Goal: Task Accomplishment & Management: Manage account settings

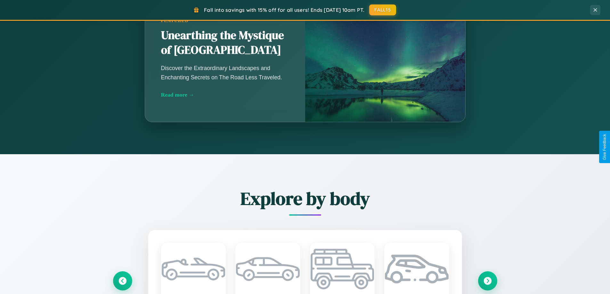
scroll to position [1233, 0]
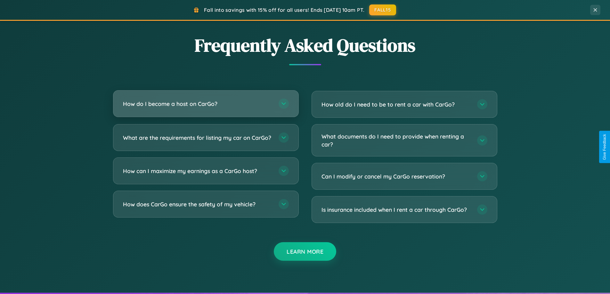
click at [206, 104] on h3 "How do I become a host on CarGo?" at bounding box center [197, 104] width 149 height 8
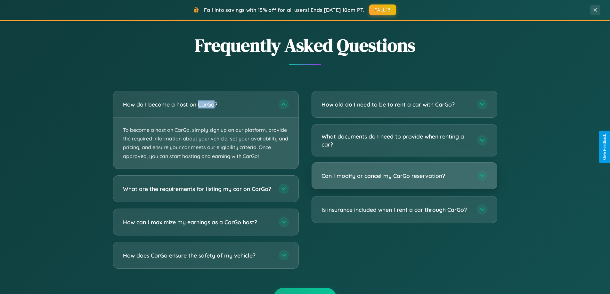
click at [404, 176] on h3 "Can I modify or cancel my CarGo reservation?" at bounding box center [396, 176] width 149 height 8
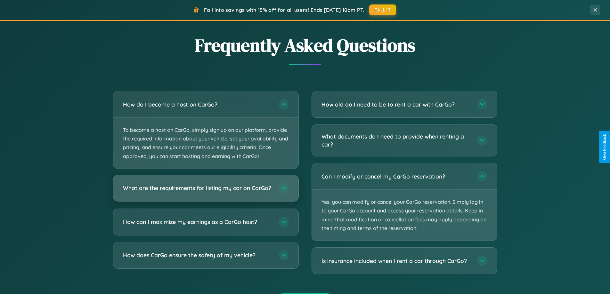
click at [206, 192] on h3 "What are the requirements for listing my car on CarGo?" at bounding box center [197, 188] width 149 height 8
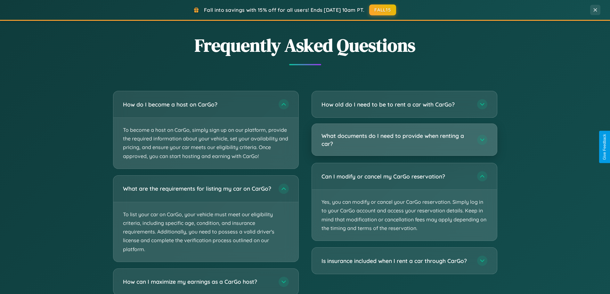
click at [404, 140] on h3 "What documents do I need to provide when renting a car?" at bounding box center [396, 140] width 149 height 16
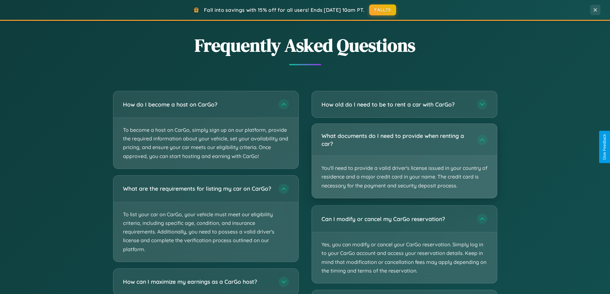
click at [404, 161] on p "You'll need to provide a valid driver's license issued in your country of resid…" at bounding box center [404, 177] width 185 height 42
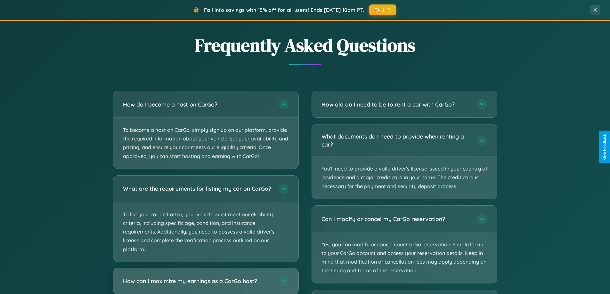
click at [206, 284] on h3 "How can I maximize my earnings as a CarGo host?" at bounding box center [197, 281] width 149 height 8
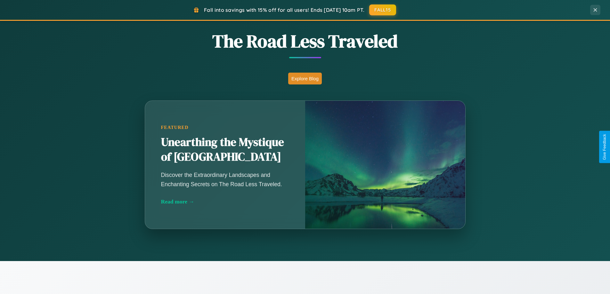
scroll to position [0, 0]
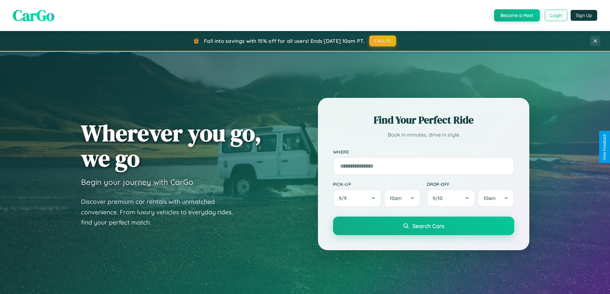
click at [556, 15] on button "Login" at bounding box center [556, 16] width 23 height 12
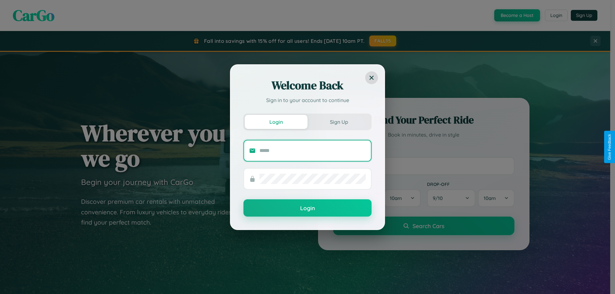
click at [313, 151] on input "text" at bounding box center [313, 151] width 106 height 10
type input "**********"
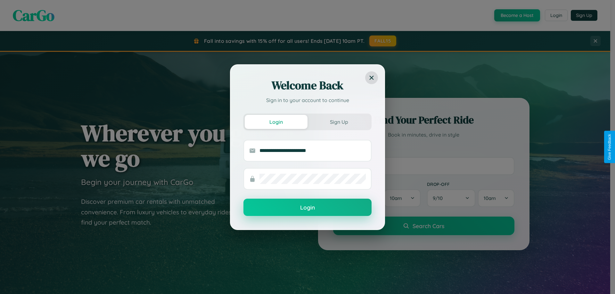
click at [308, 208] on button "Login" at bounding box center [308, 207] width 128 height 17
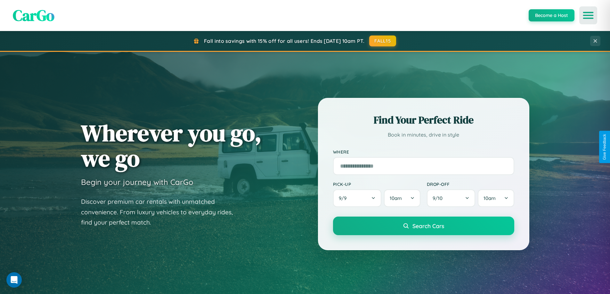
click at [589, 15] on icon "Open menu" at bounding box center [588, 15] width 9 height 6
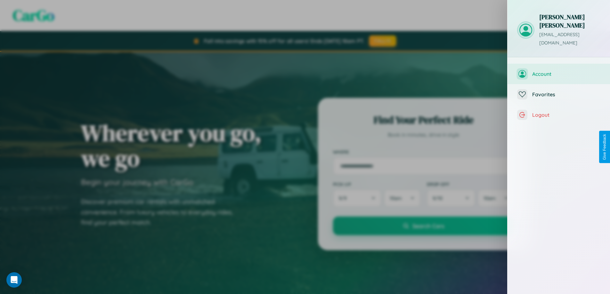
click at [559, 71] on span "Account" at bounding box center [567, 74] width 68 height 6
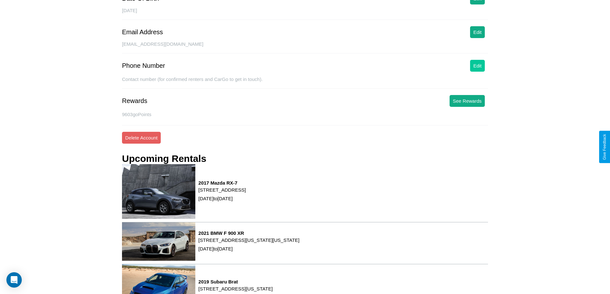
click at [478, 72] on button "Edit" at bounding box center [477, 66] width 15 height 12
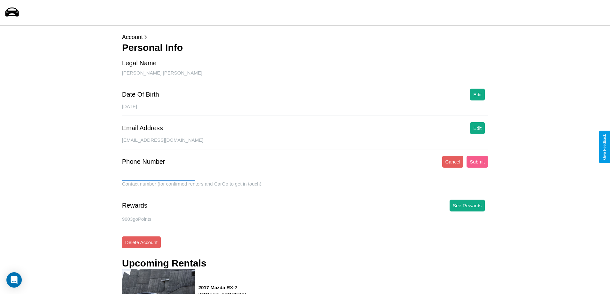
click at [159, 176] on input "text" at bounding box center [158, 176] width 73 height 10
type input "**********"
click at [477, 162] on button "Submit" at bounding box center [477, 162] width 21 height 12
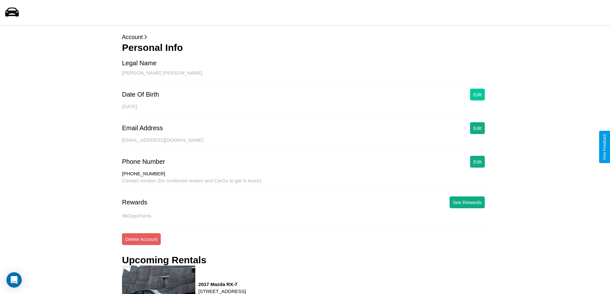
click at [478, 95] on button "Edit" at bounding box center [477, 95] width 15 height 12
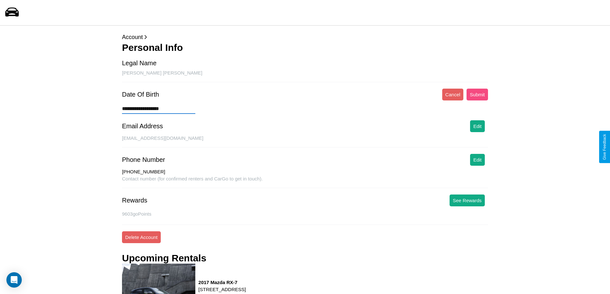
type input "**********"
click at [477, 95] on button "Submit" at bounding box center [477, 95] width 21 height 12
